Goal: Find specific page/section: Find specific page/section

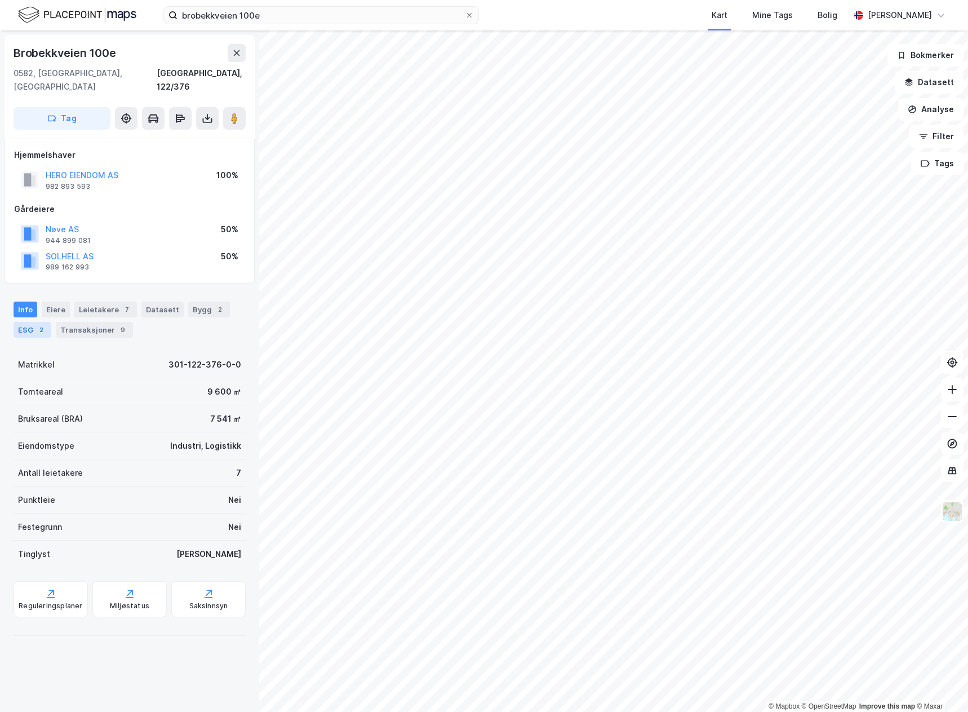
click at [24, 322] on div "ESG 2" at bounding box center [33, 330] width 38 height 16
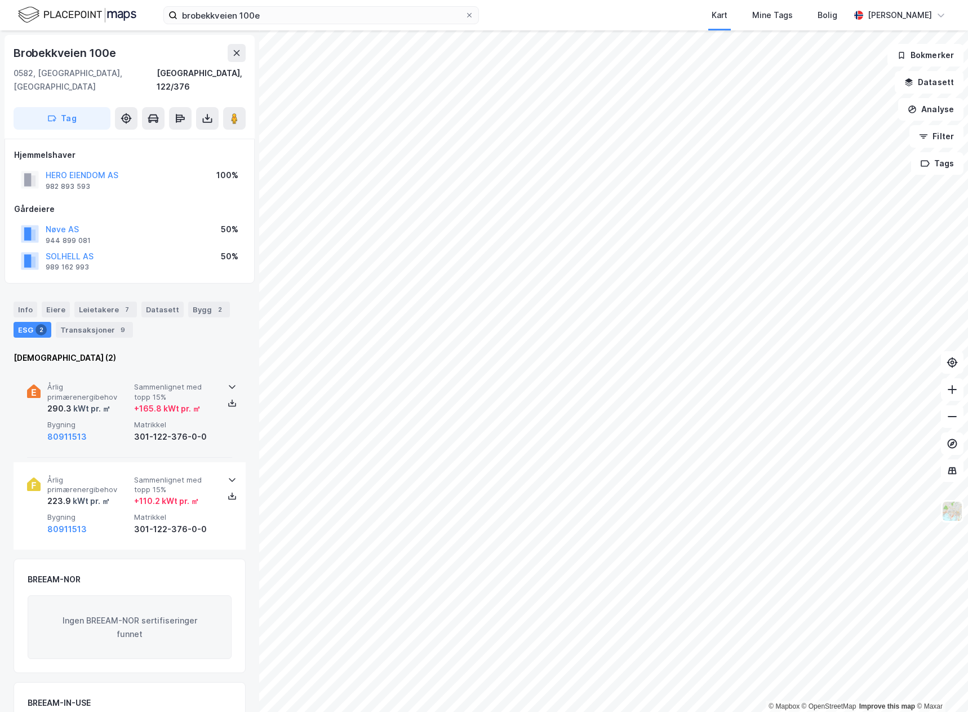
click at [119, 420] on span "Bygning" at bounding box center [88, 425] width 82 height 10
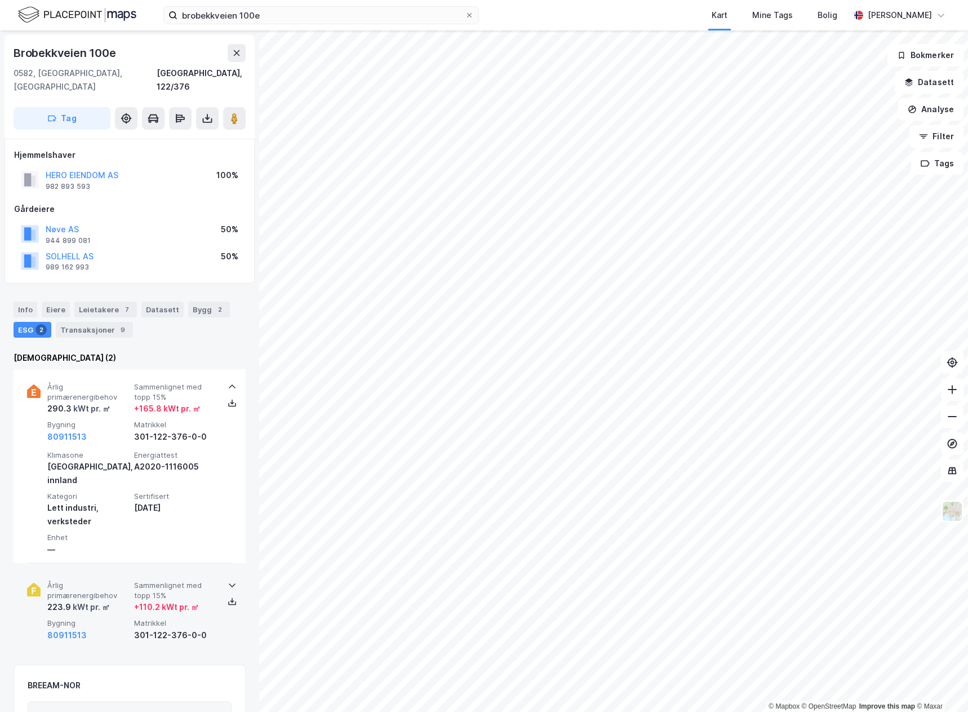
click at [112, 618] on span "Bygning" at bounding box center [88, 623] width 82 height 10
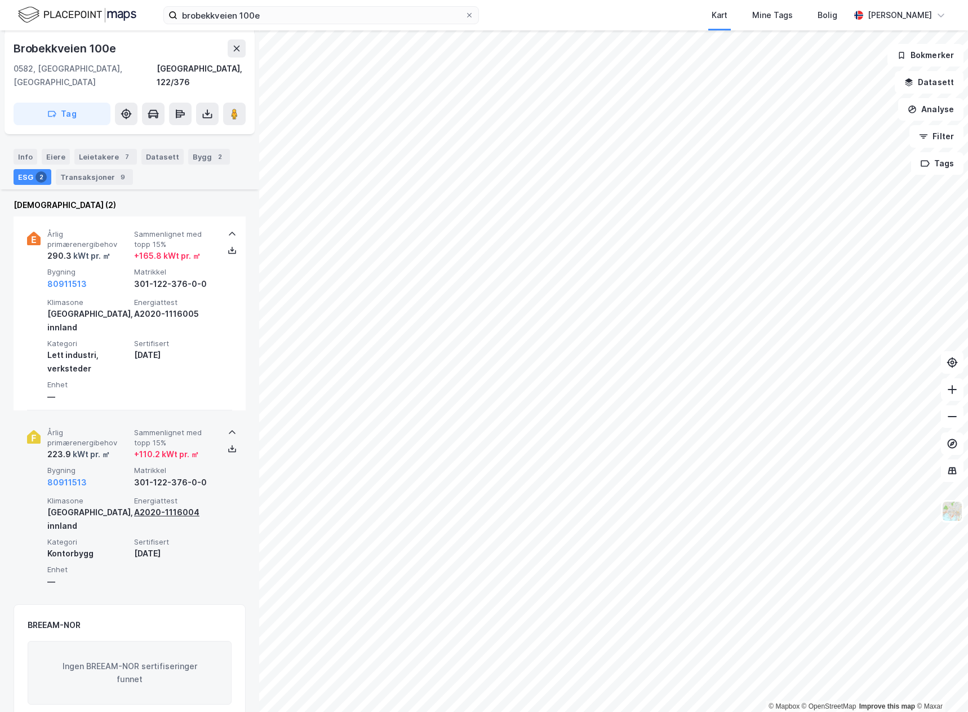
scroll to position [169, 0]
